Goal: Check status

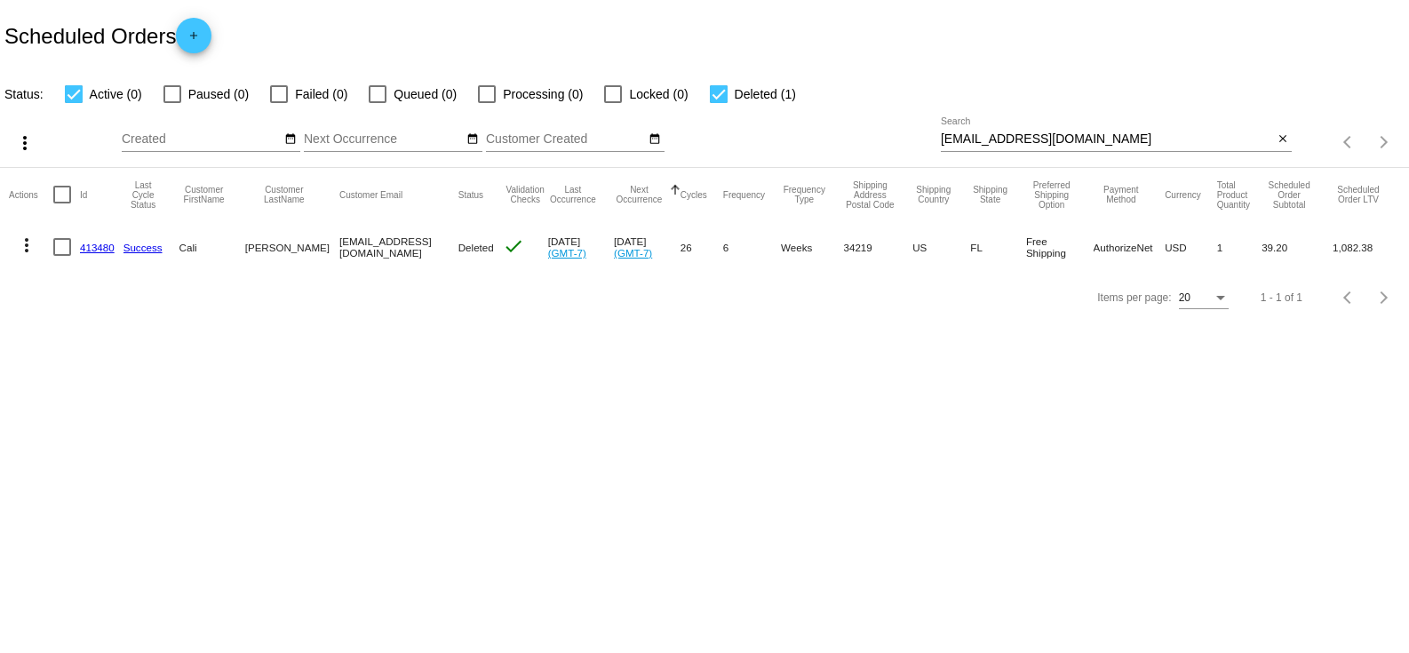
click at [1178, 139] on input "balicaker@gmail.com" at bounding box center [1107, 139] width 332 height 14
paste input "rabdell"
type input "rabdell@gmail.com"
